Goal: Information Seeking & Learning: Understand process/instructions

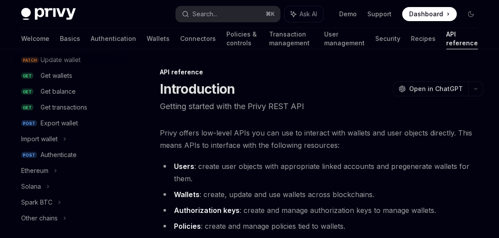
scroll to position [136, 0]
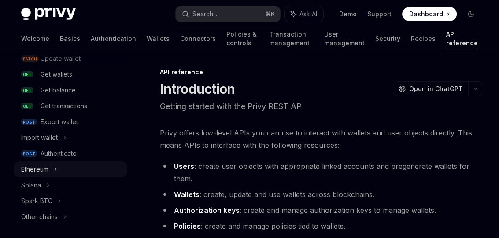
click at [58, 166] on div "Ethereum" at bounding box center [70, 170] width 113 height 16
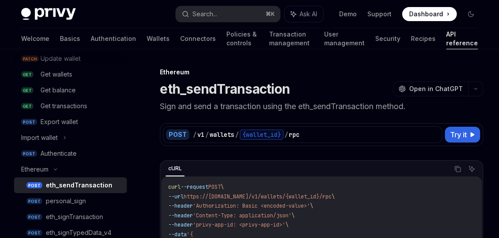
click at [92, 186] on div "eth_sendTransaction" at bounding box center [79, 185] width 66 height 11
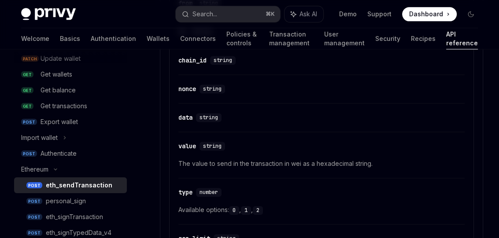
scroll to position [902, 0]
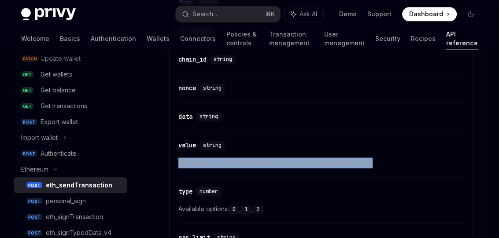
drag, startPoint x: 387, startPoint y: 159, endPoint x: 179, endPoint y: 161, distance: 208.6
click at [179, 162] on span "The value to send in the transaction in wei as a hexadecimal string." at bounding box center [321, 163] width 286 height 11
copy span "The value to send in the transaction in wei as a hexadecimal string."
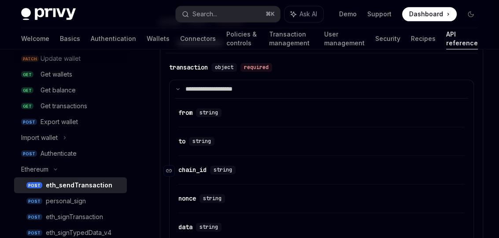
scroll to position [790, 0]
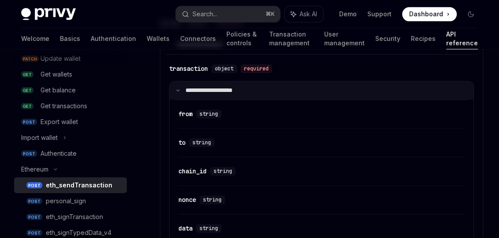
click at [175, 92] on summary "**********" at bounding box center [321, 90] width 304 height 18
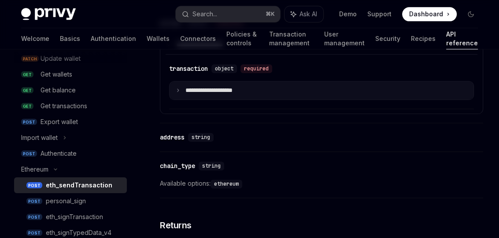
click at [175, 92] on summary "**********" at bounding box center [321, 90] width 304 height 18
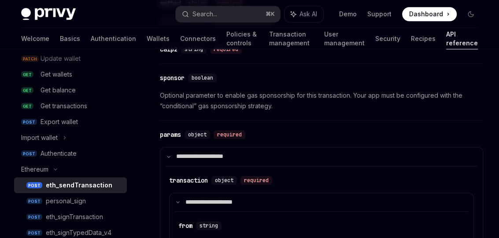
scroll to position [674, 0]
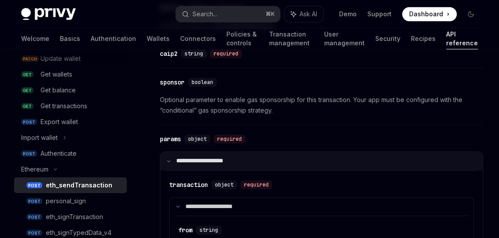
click at [169, 160] on icon at bounding box center [168, 161] width 4 height 4
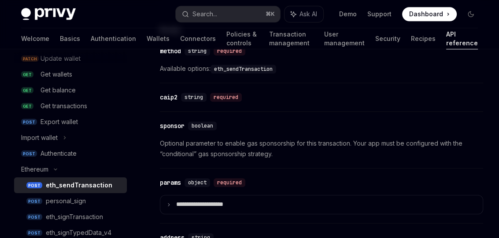
scroll to position [603, 0]
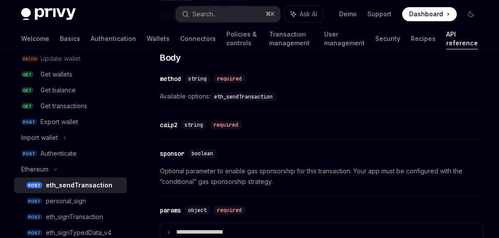
type textarea "*"
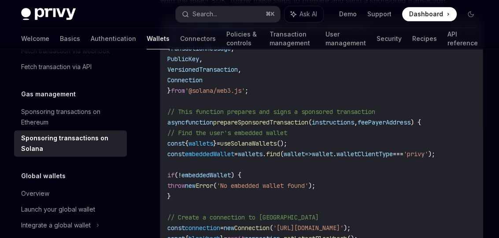
scroll to position [785, 0]
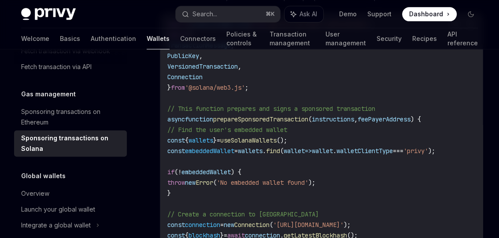
type textarea "*"
